Goal: Task Accomplishment & Management: Use online tool/utility

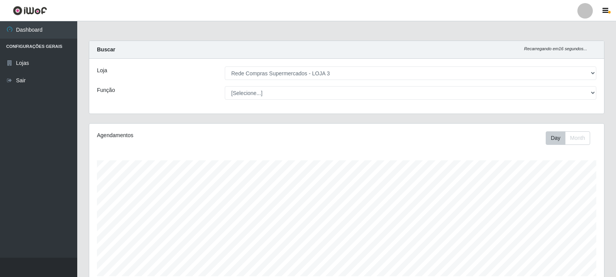
select select "162"
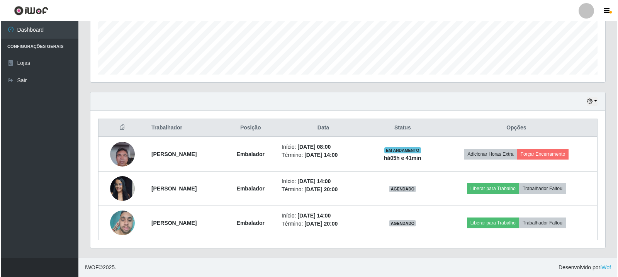
scroll to position [160, 515]
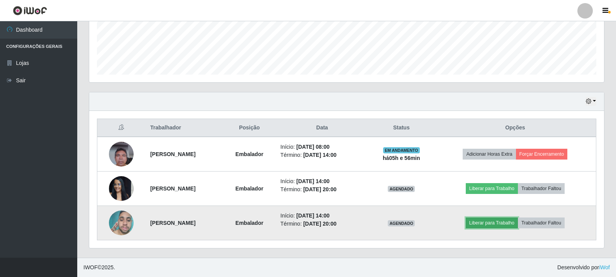
click at [512, 221] on button "Liberar para Trabalho" at bounding box center [492, 222] width 52 height 11
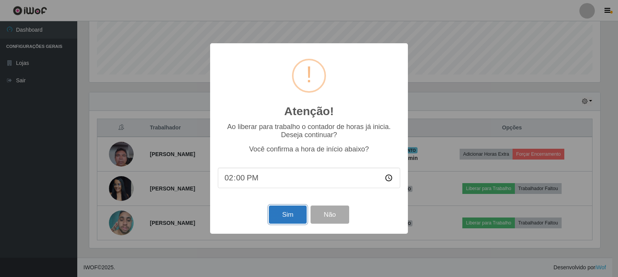
click at [284, 217] on button "Sim" at bounding box center [287, 214] width 37 height 18
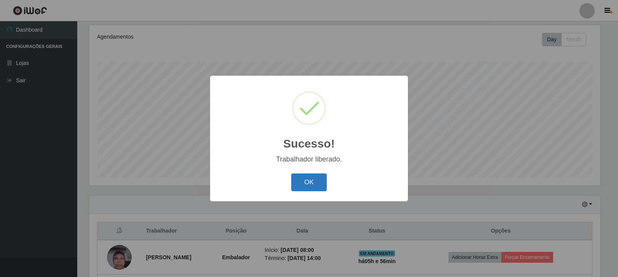
click at [321, 181] on button "OK" at bounding box center [309, 182] width 36 height 18
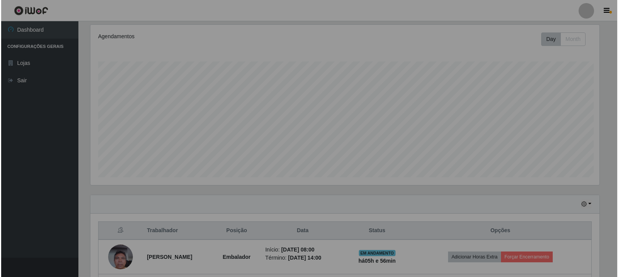
scroll to position [160, 515]
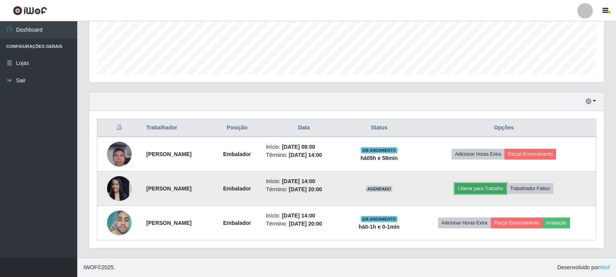
click at [491, 187] on button "Liberar para Trabalho" at bounding box center [481, 188] width 52 height 11
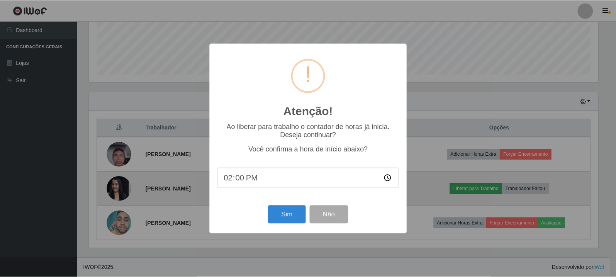
scroll to position [160, 511]
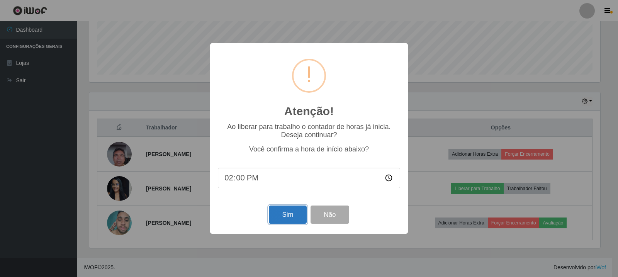
click at [295, 218] on button "Sim" at bounding box center [287, 214] width 37 height 18
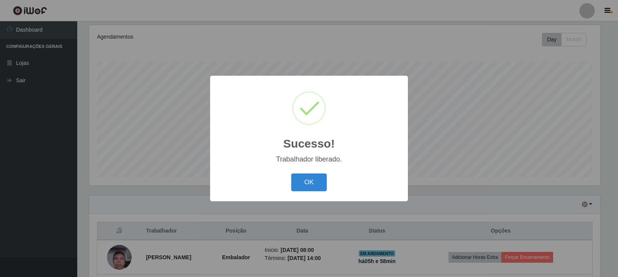
click at [297, 172] on div "OK Cancel" at bounding box center [309, 182] width 182 height 22
click at [300, 177] on button "OK" at bounding box center [309, 182] width 36 height 18
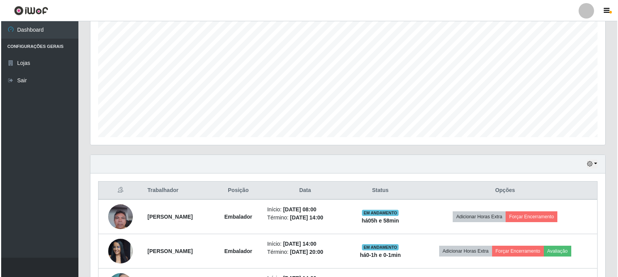
scroll to position [202, 0]
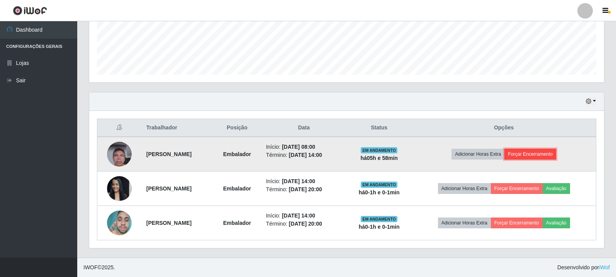
click at [528, 152] on button "Forçar Encerramento" at bounding box center [530, 154] width 52 height 11
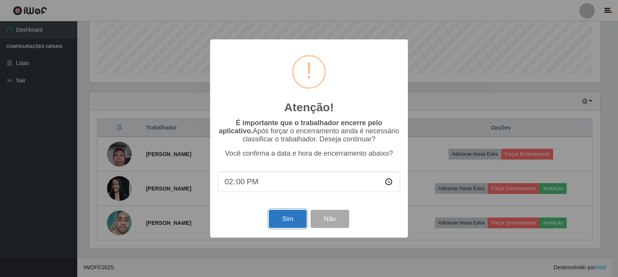
click at [294, 215] on button "Sim" at bounding box center [287, 219] width 37 height 18
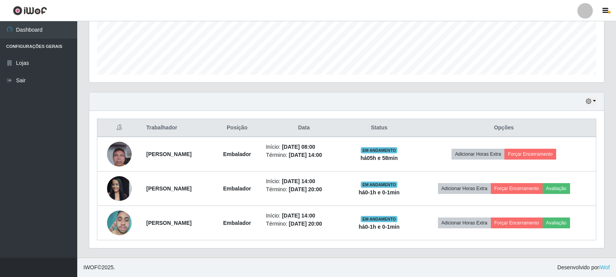
scroll to position [160, 515]
click at [436, 117] on div "Trabalhador Posição Data Status Opções [PERSON_NAME] Início: [DATE] 08:00 Térmi…" at bounding box center [346, 179] width 515 height 137
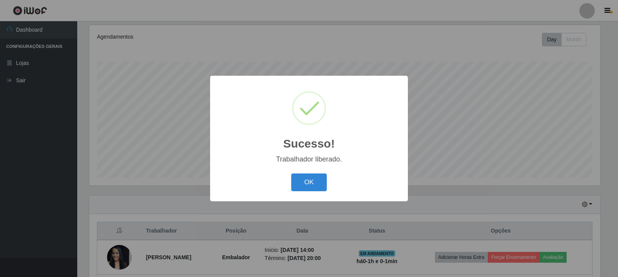
click at [302, 193] on div "OK Cancel" at bounding box center [309, 182] width 182 height 22
click at [317, 176] on button "OK" at bounding box center [309, 182] width 36 height 18
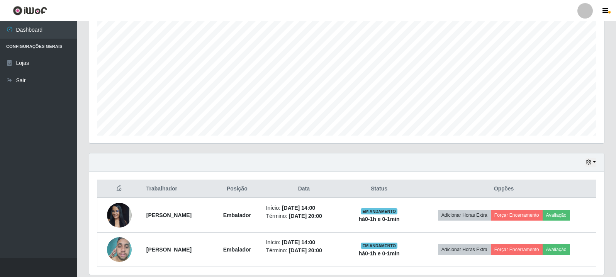
scroll to position [167, 0]
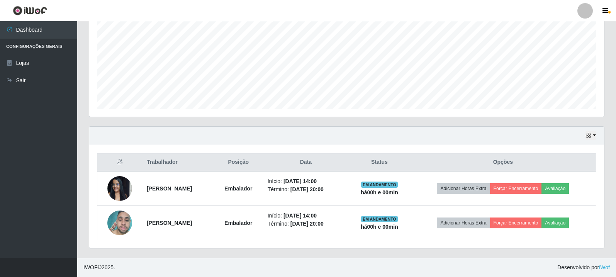
click at [441, 122] on div "Agendamentos Day Month 07/09 Agendamentos 15" at bounding box center [346, 41] width 527 height 170
